Goal: Contribute content: Contribute content

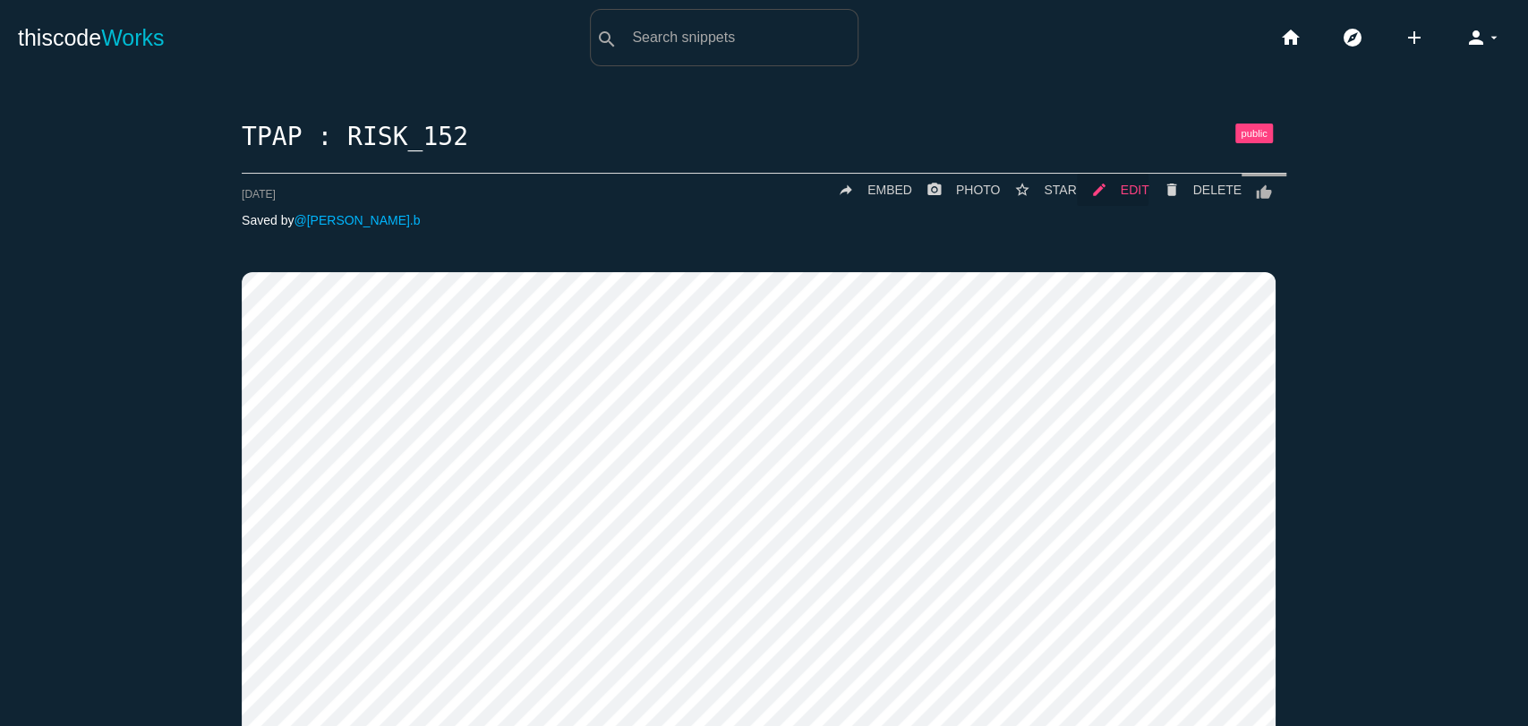
click at [1136, 186] on span "EDIT" at bounding box center [1135, 190] width 29 height 14
click at [115, 16] on link "thiscode Works" at bounding box center [91, 37] width 147 height 57
click at [1117, 197] on link "mode_edit EDIT" at bounding box center [1113, 190] width 73 height 32
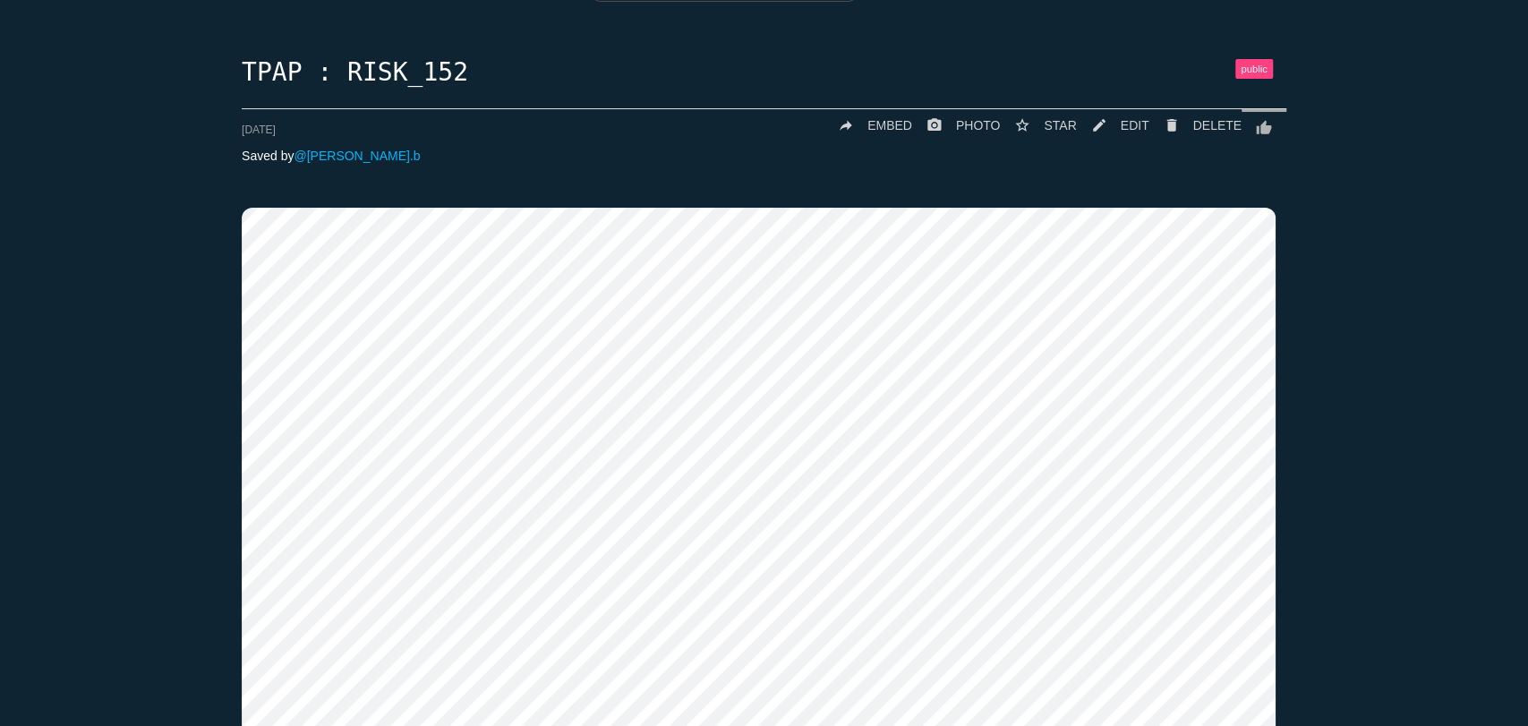
scroll to position [64, 0]
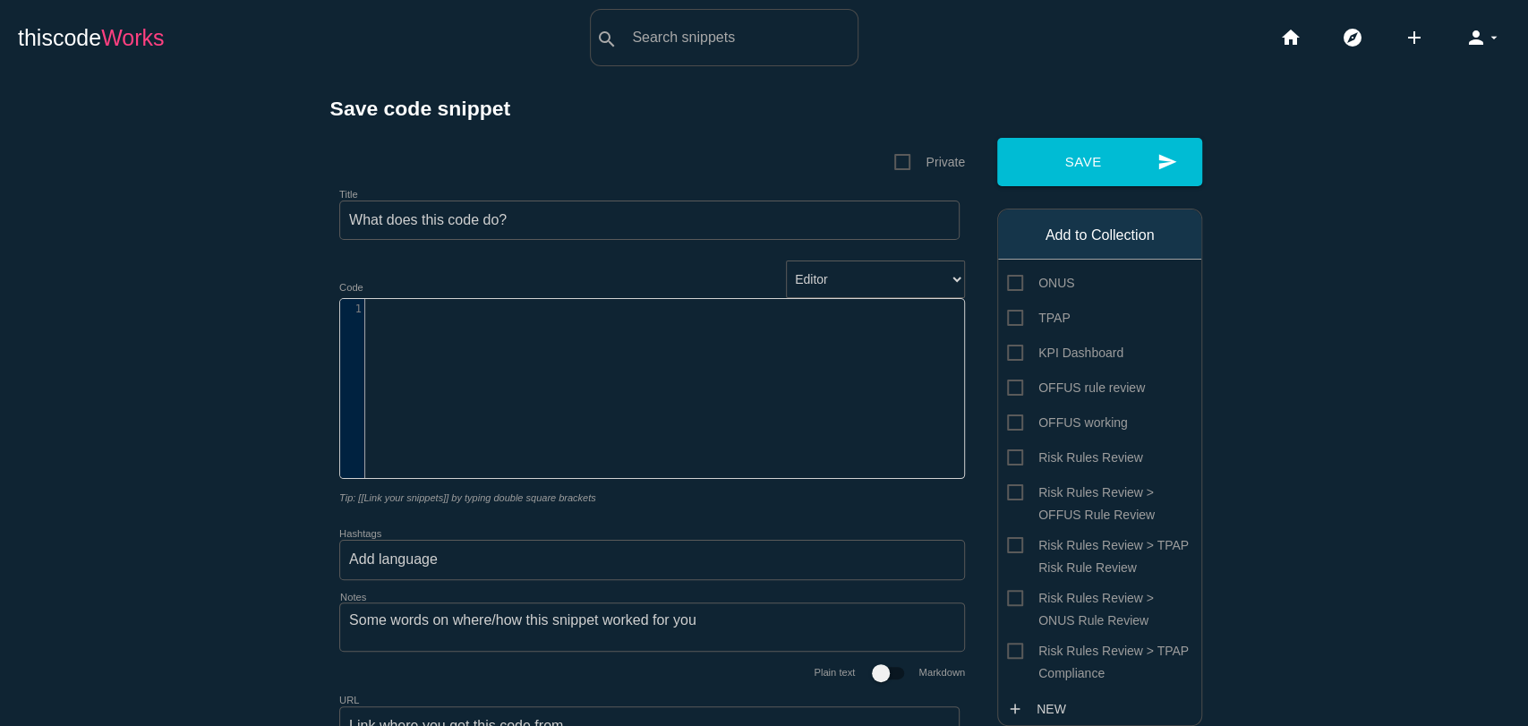
click at [53, 44] on link "thiscode Works" at bounding box center [91, 37] width 147 height 57
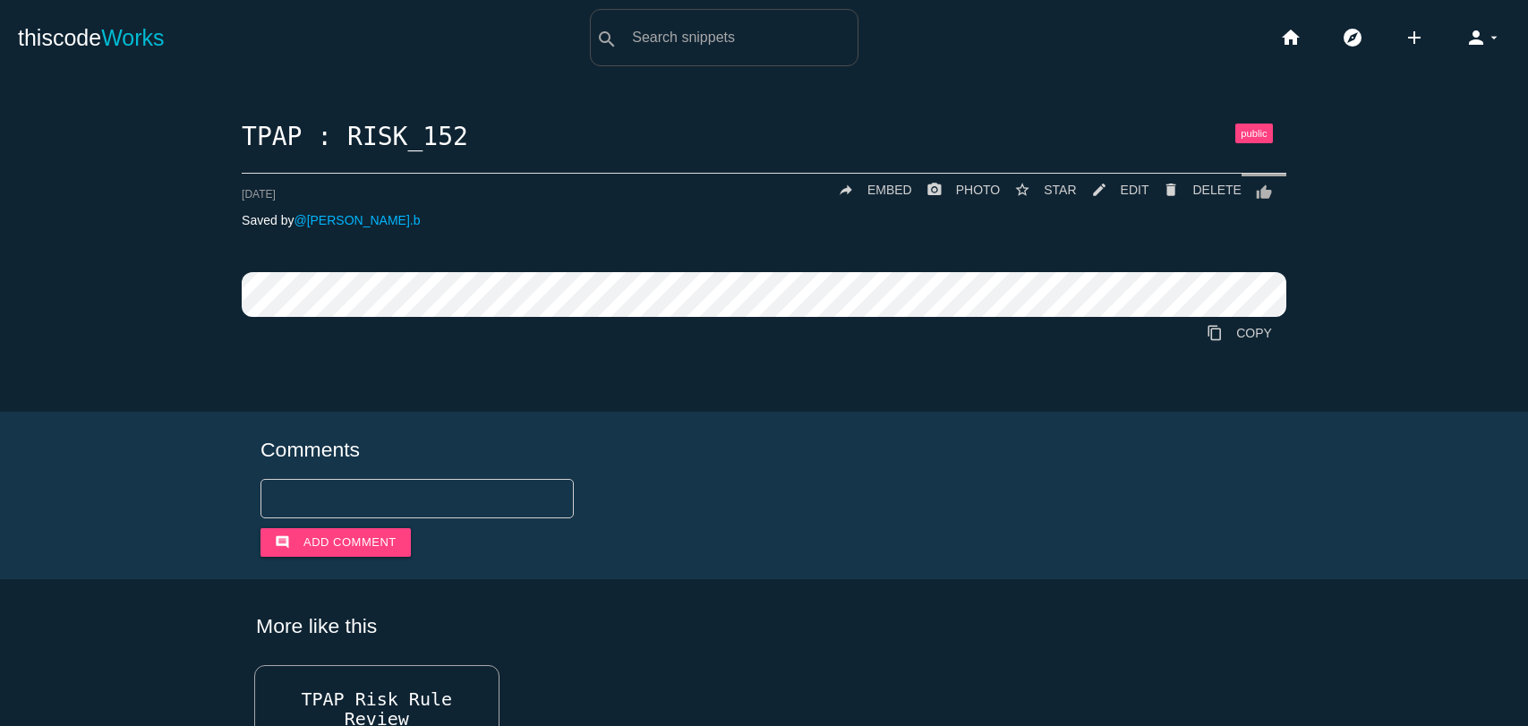
click at [1115, 183] on link "mode_edit EDIT" at bounding box center [1113, 190] width 73 height 32
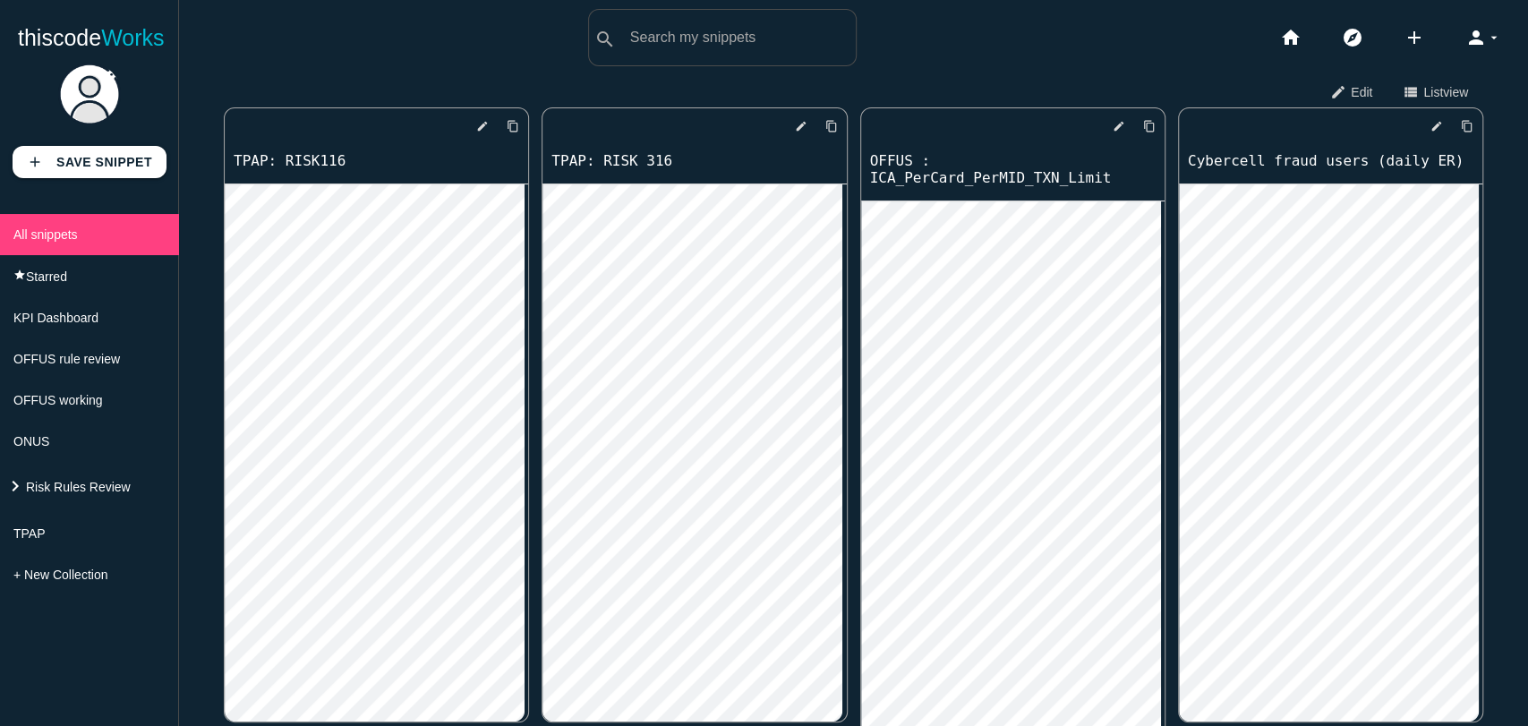
scroll to position [4971, 0]
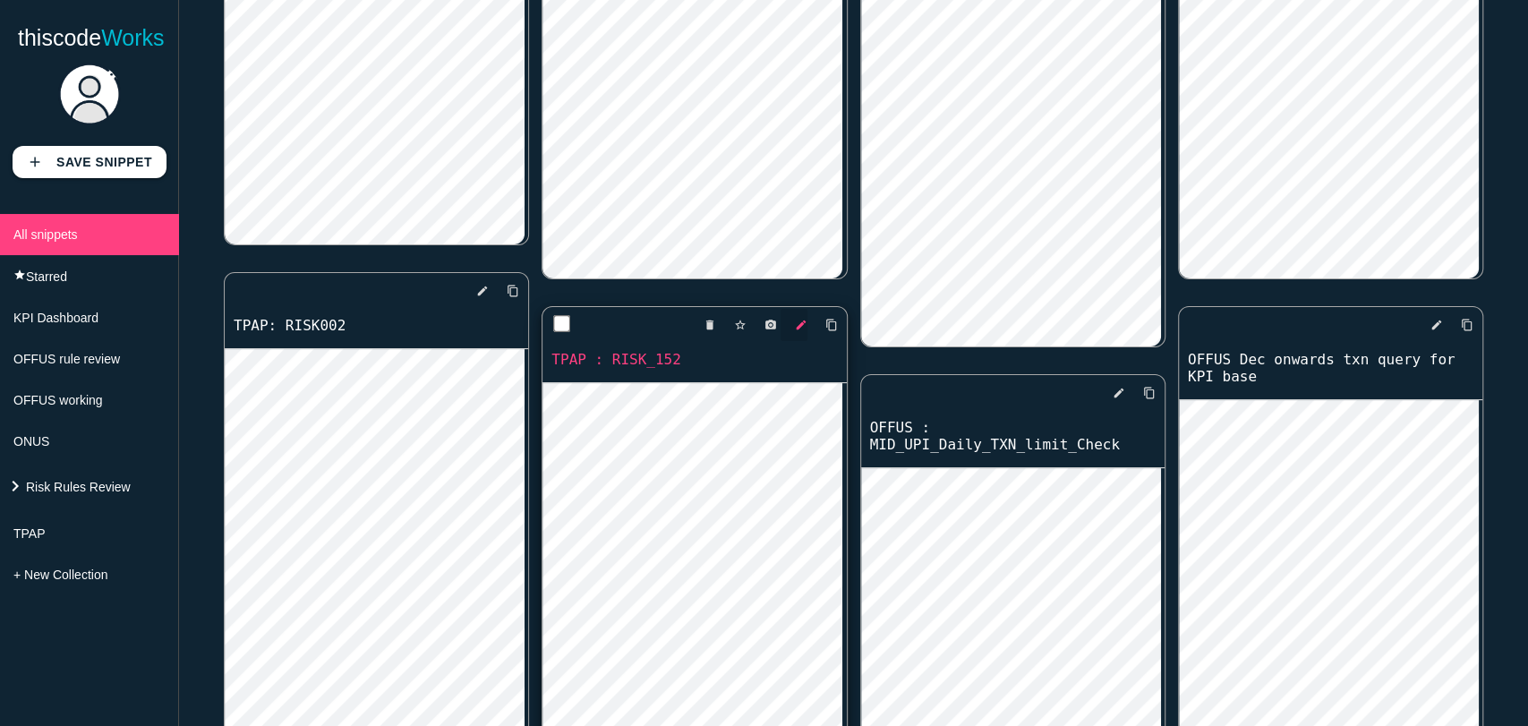
click at [795, 326] on icon "edit" at bounding box center [801, 325] width 13 height 32
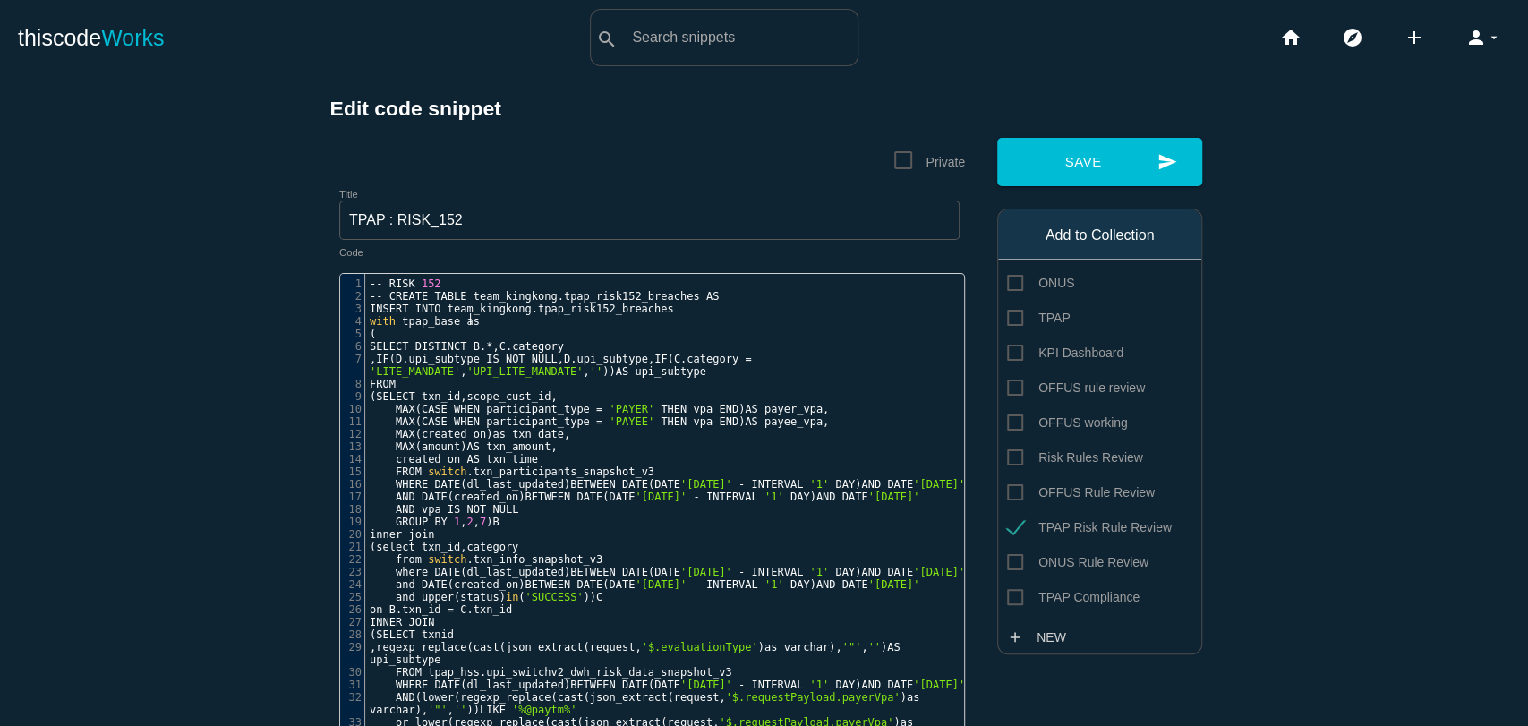
click at [523, 325] on pre "with tpap_base as" at bounding box center [672, 321] width 614 height 13
type textarea "-- RISK 152 -- CREATE TABLE team_kingkong.tpap_risk152_breaches AS INSERT INTO …"
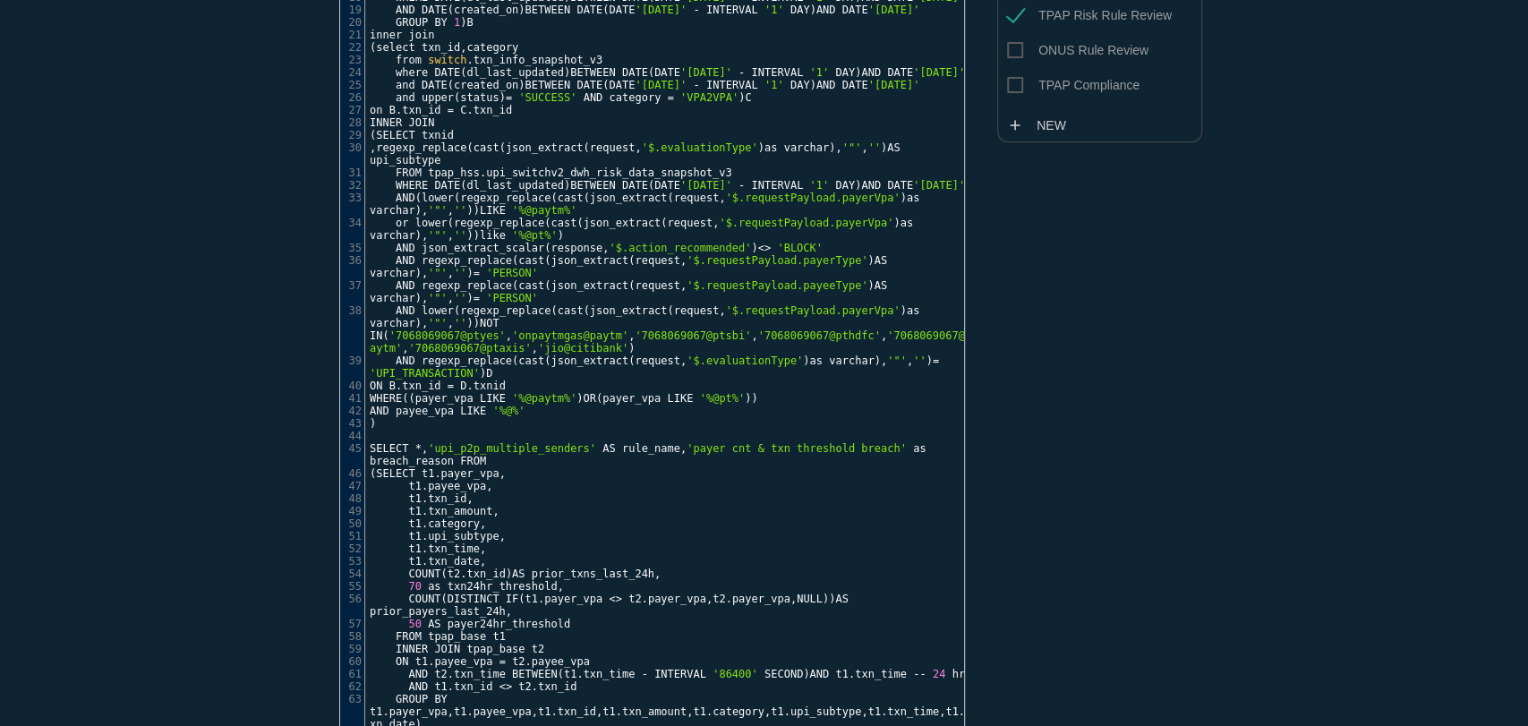
scroll to position [0, 0]
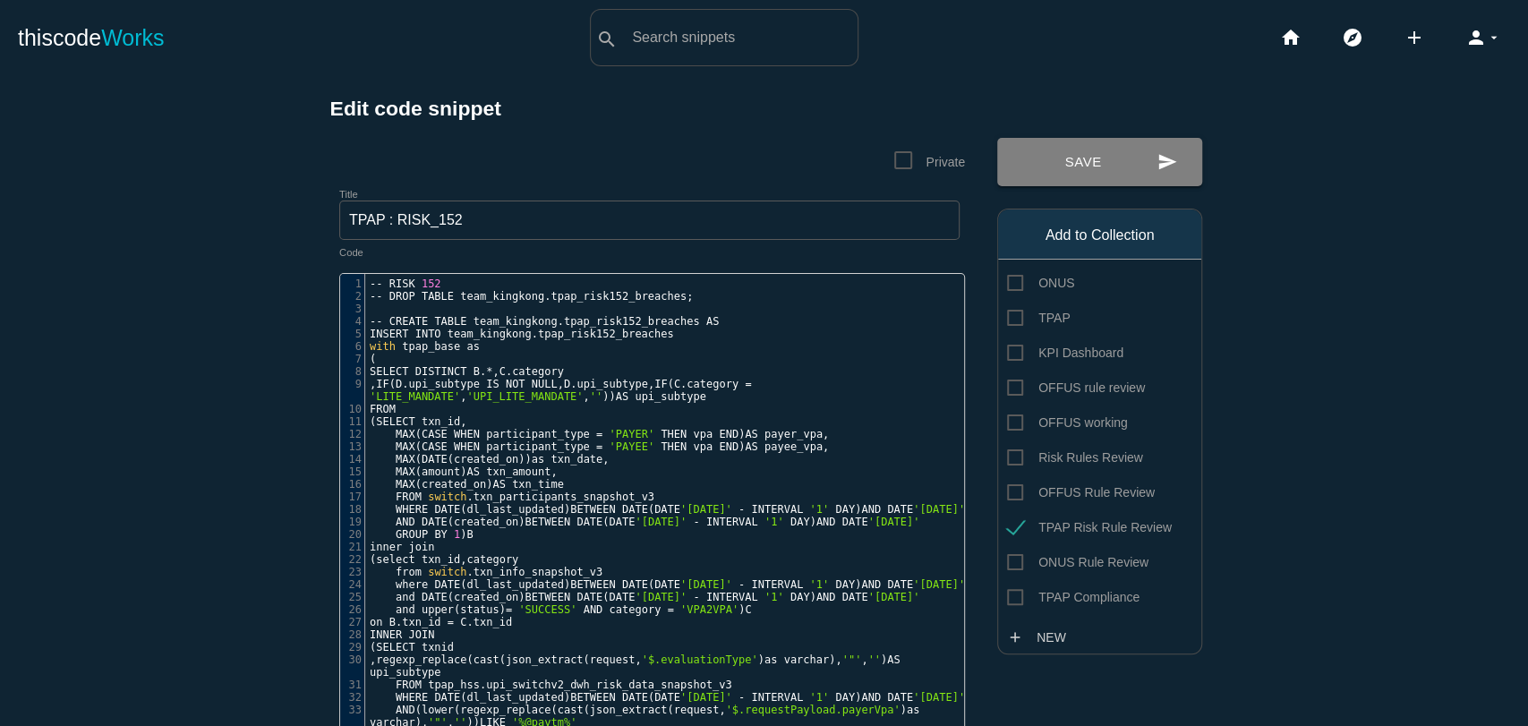
click at [1080, 165] on button "send Save" at bounding box center [1099, 162] width 205 height 48
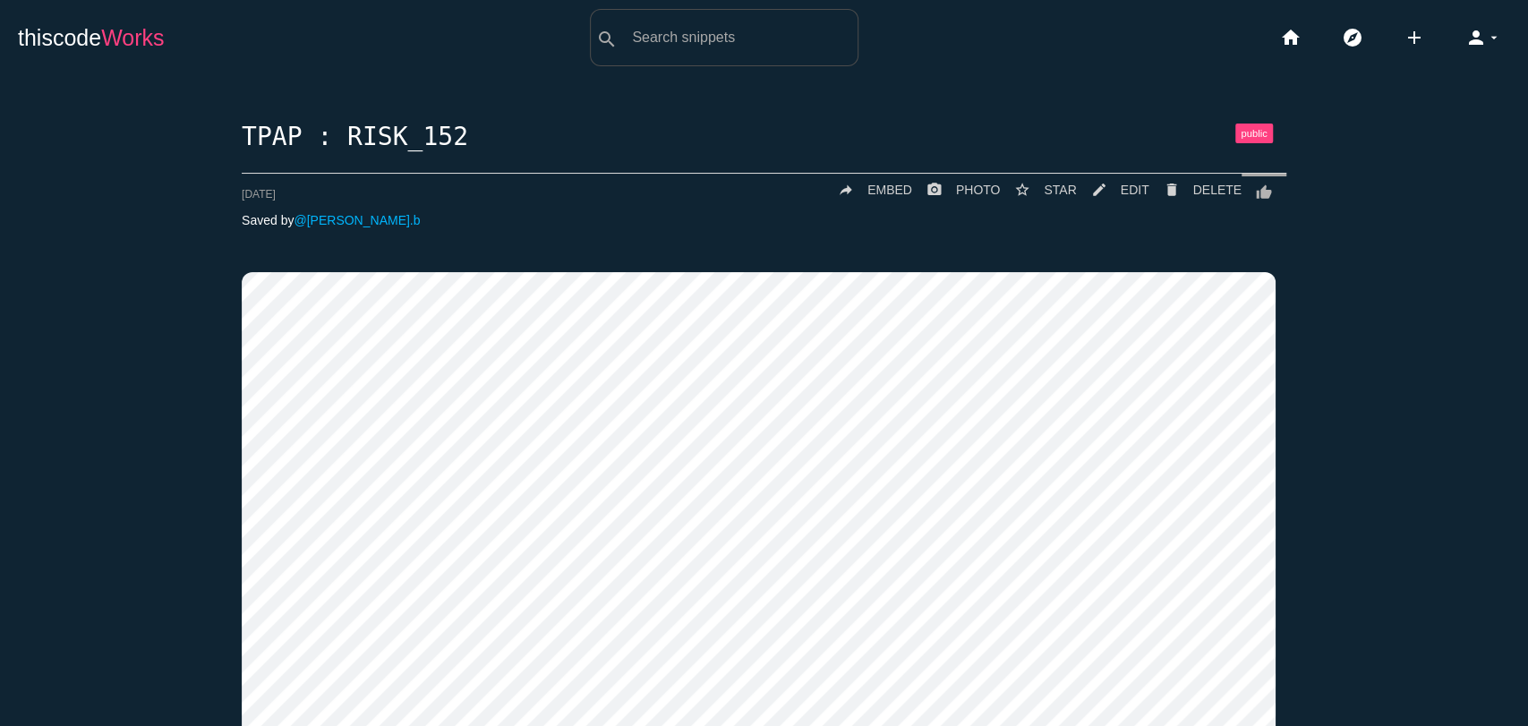
click at [80, 46] on link "thiscode Works" at bounding box center [91, 37] width 147 height 57
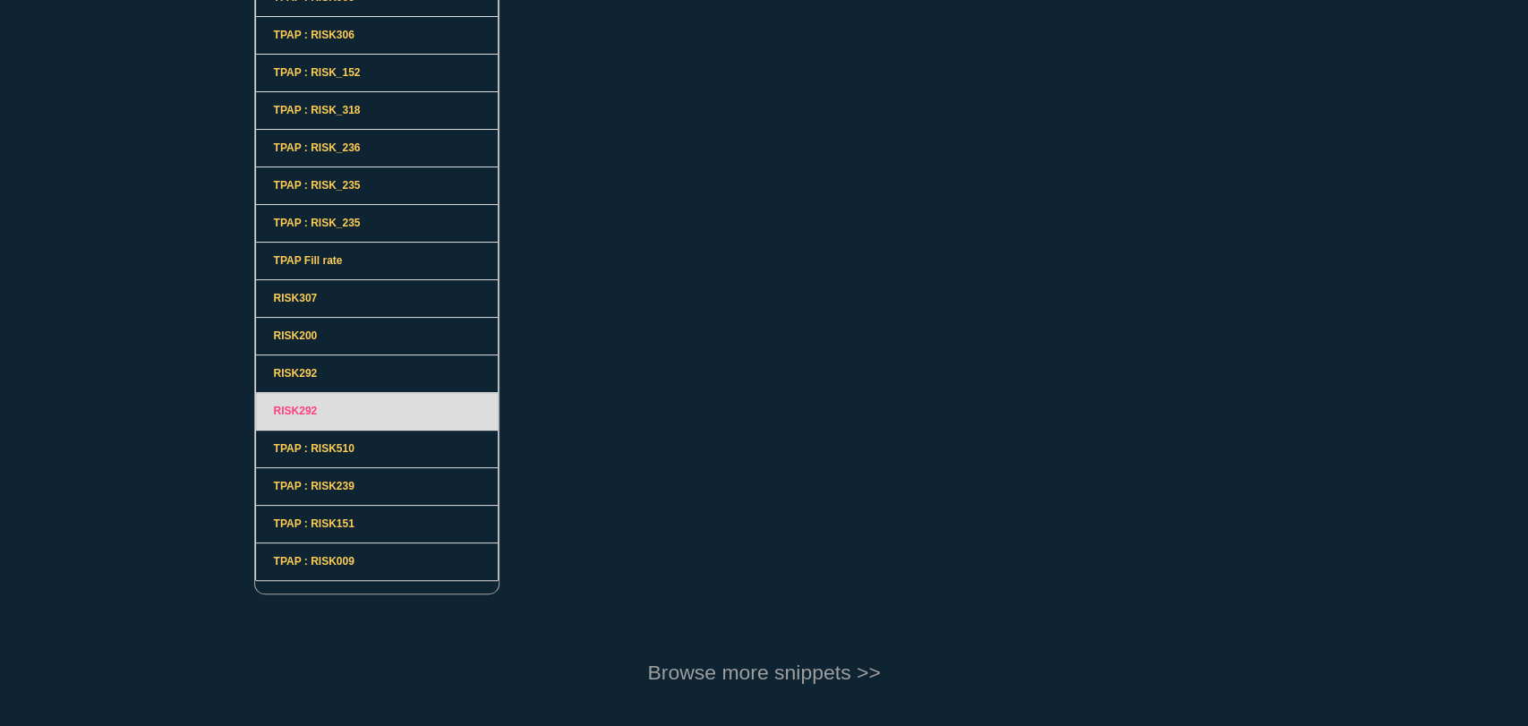
click at [308, 404] on link "RISK292" at bounding box center [377, 412] width 243 height 38
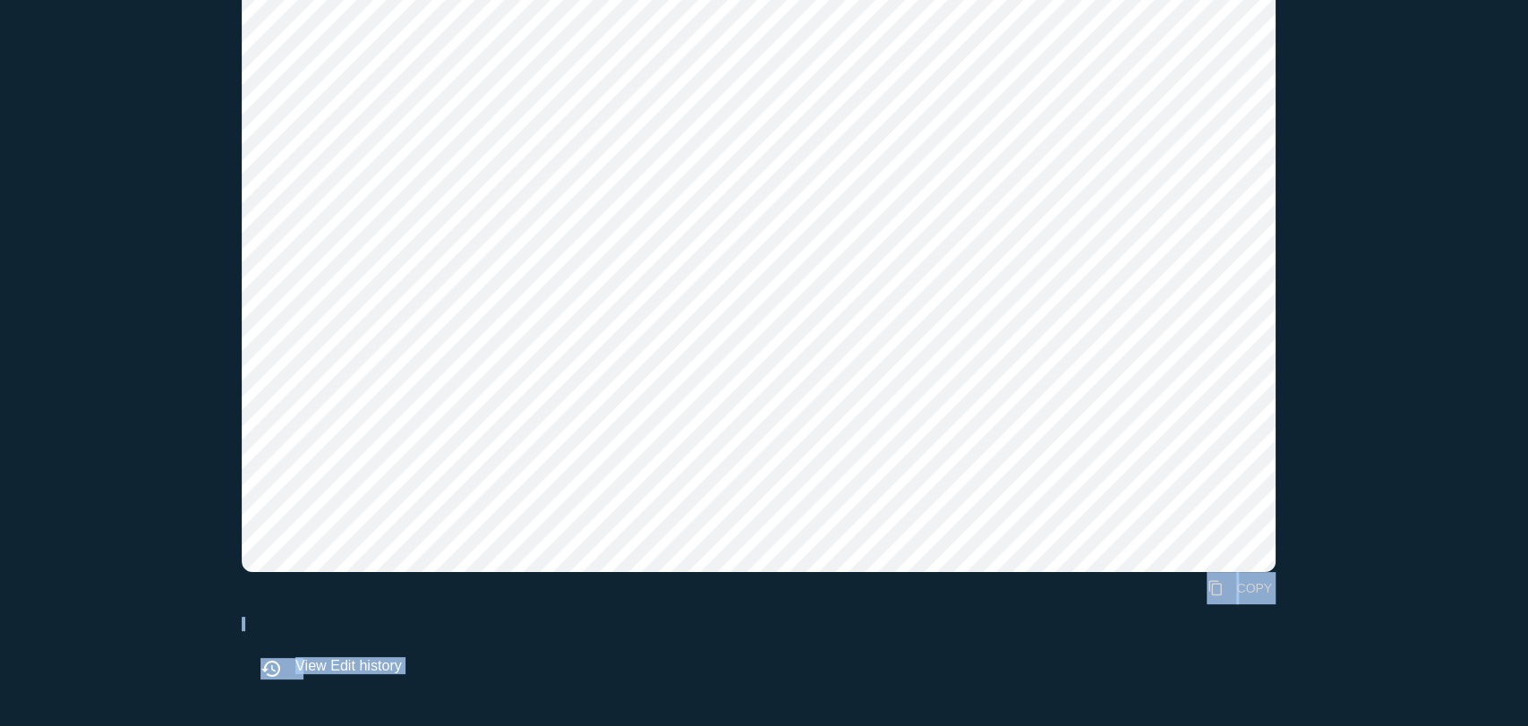
scroll to position [1018, 0]
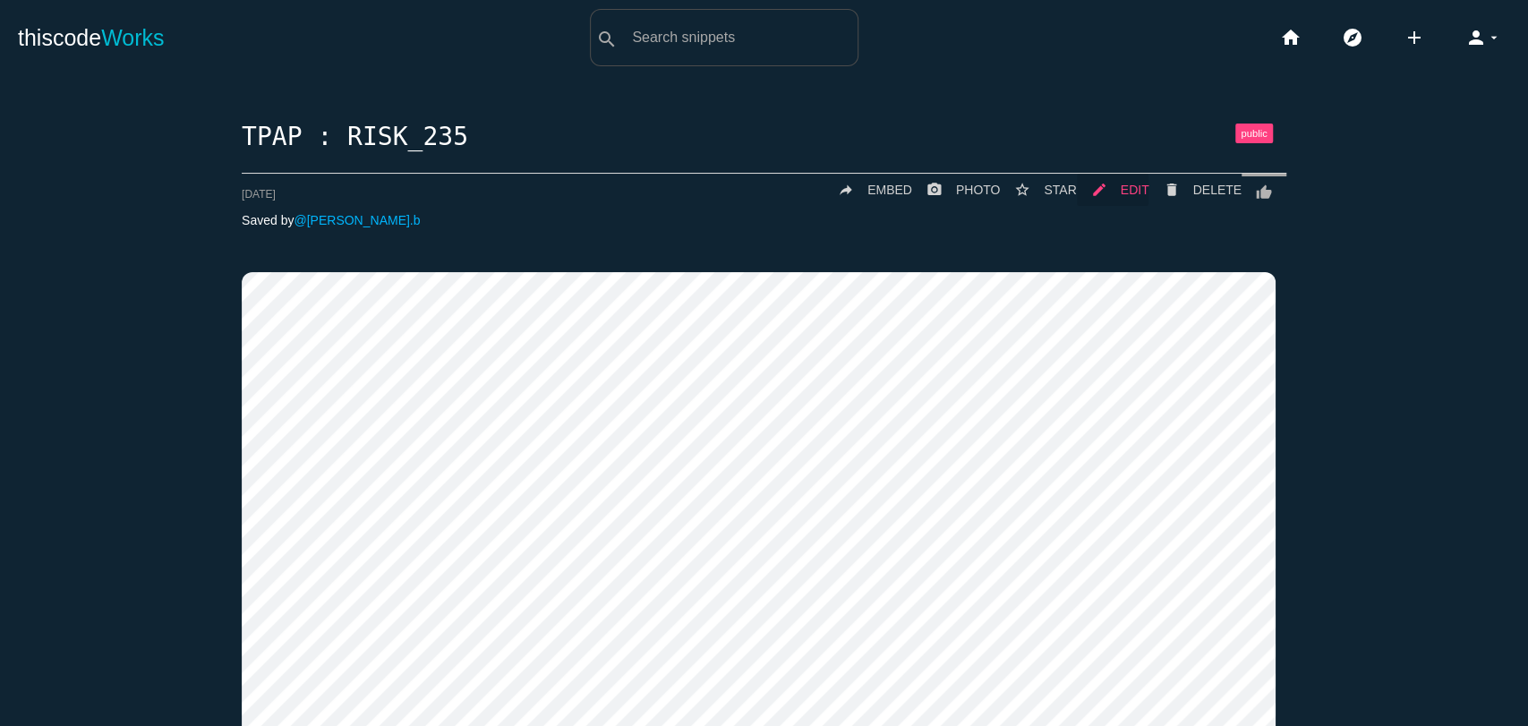
click at [1108, 188] on link "mode_edit EDIT" at bounding box center [1113, 190] width 73 height 32
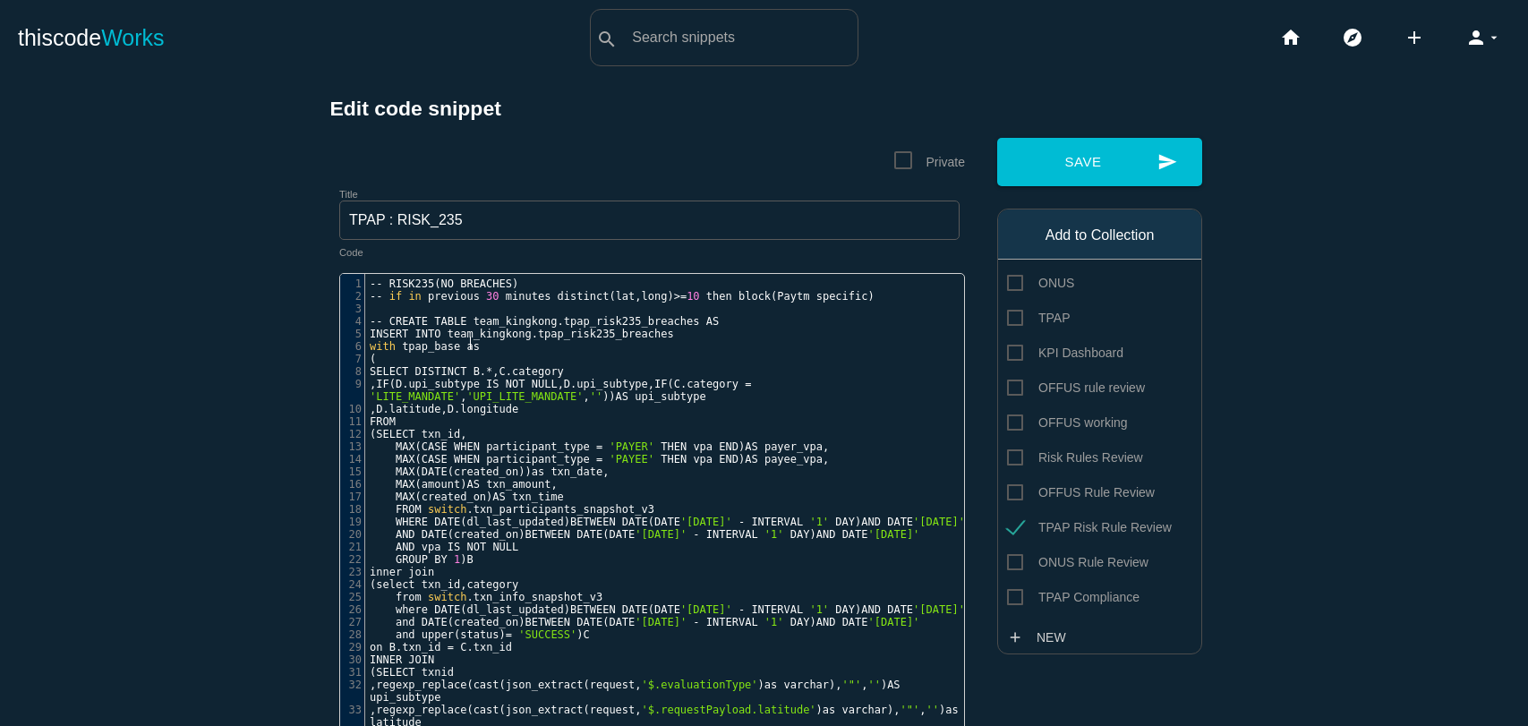
click at [499, 346] on pre "with tpap_base as" at bounding box center [672, 346] width 614 height 13
type textarea "-- RISK235 (NO BREACHES) -- if in previous 30 minutes distinct( lat,long)>=10 t…"
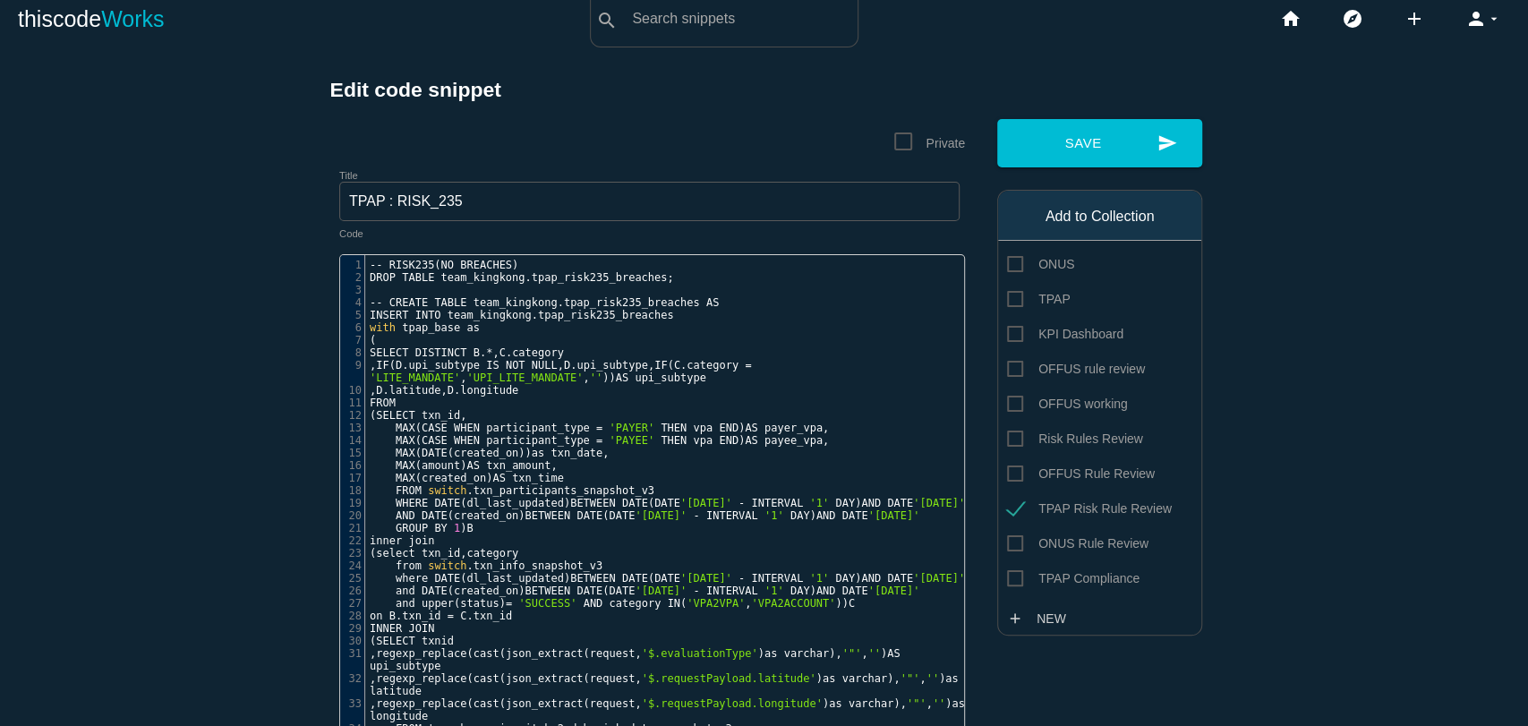
scroll to position [0, 0]
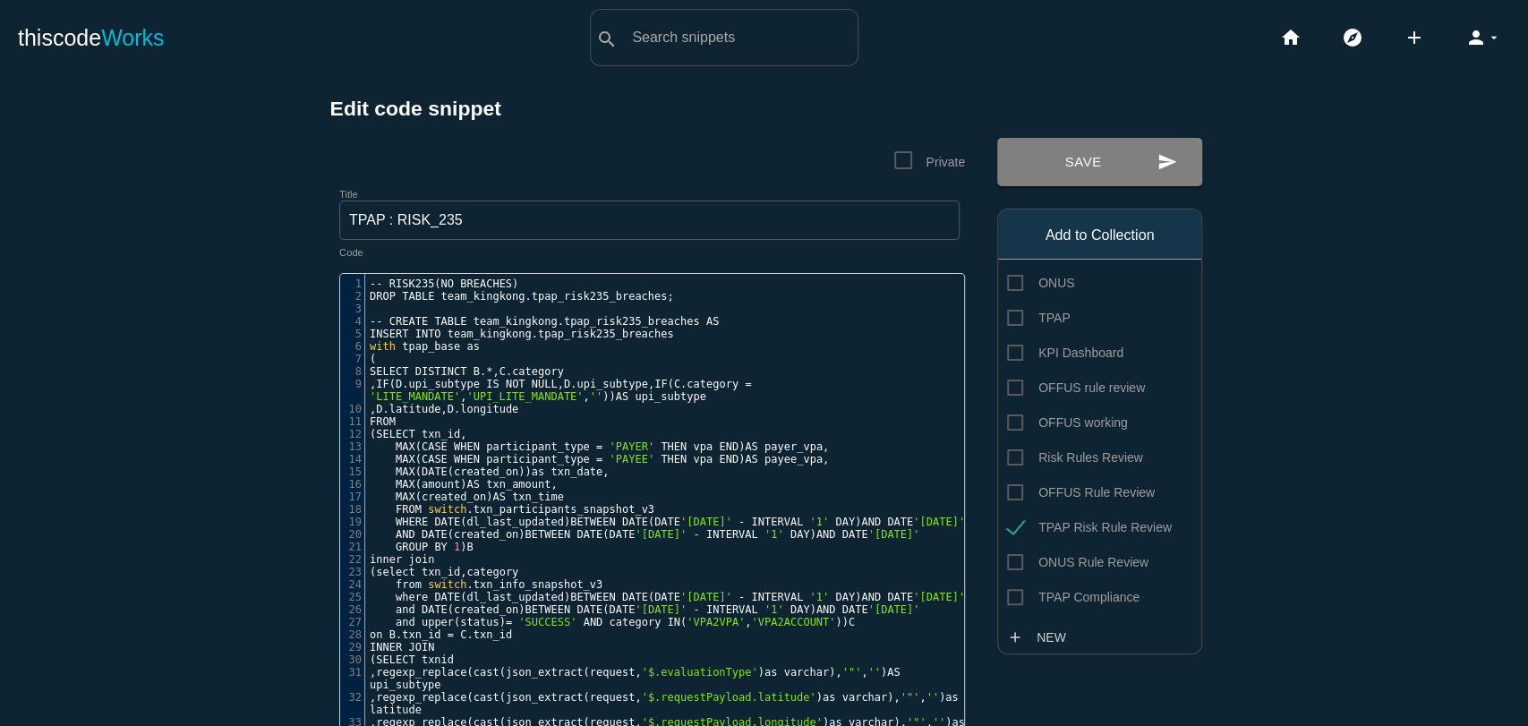
click at [1045, 158] on button "send Save" at bounding box center [1099, 162] width 205 height 48
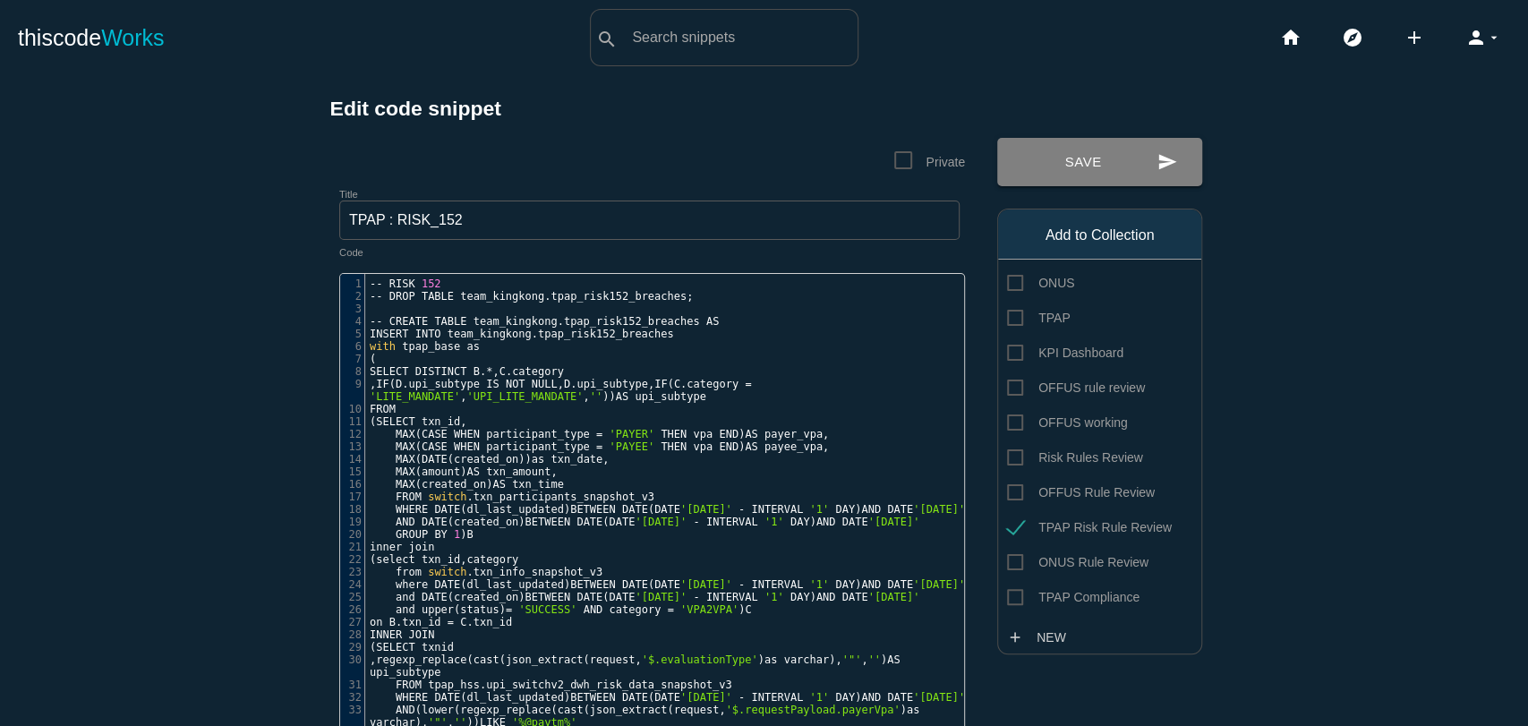
click at [1092, 174] on button "send Save" at bounding box center [1099, 162] width 205 height 48
